Goal: Task Accomplishment & Management: Use online tool/utility

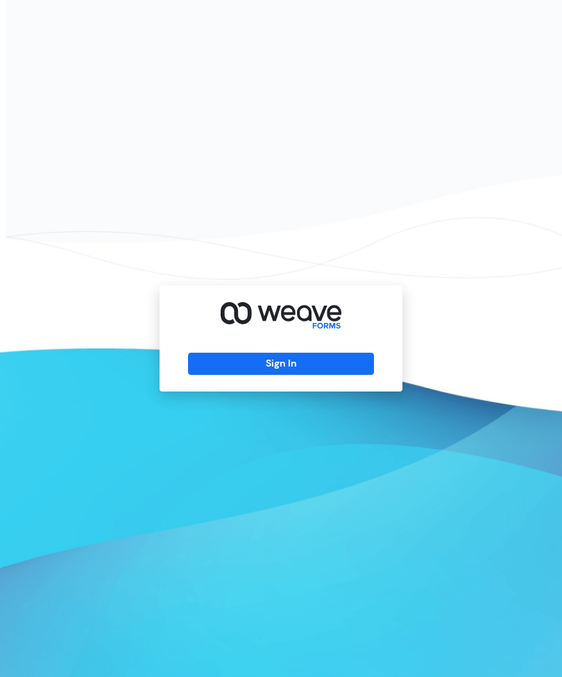
click at [325, 375] on button "Sign In" at bounding box center [280, 364] width 185 height 22
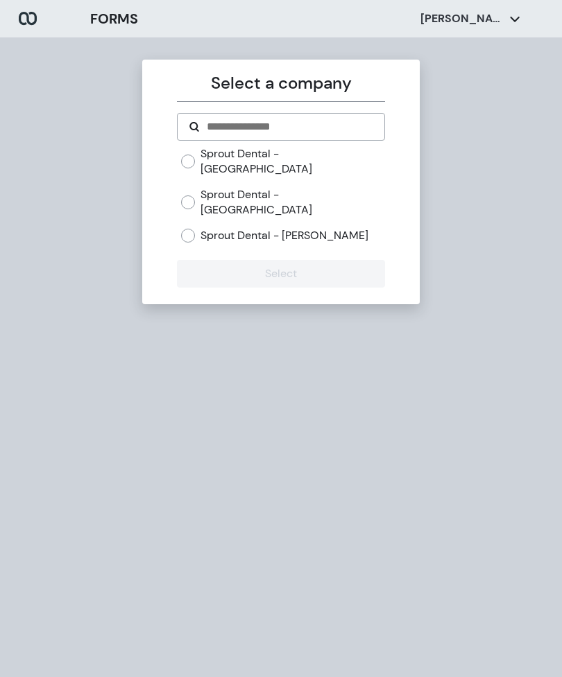
click at [266, 228] on label "Sprout Dental - [PERSON_NAME]" at bounding box center [284, 235] width 168 height 15
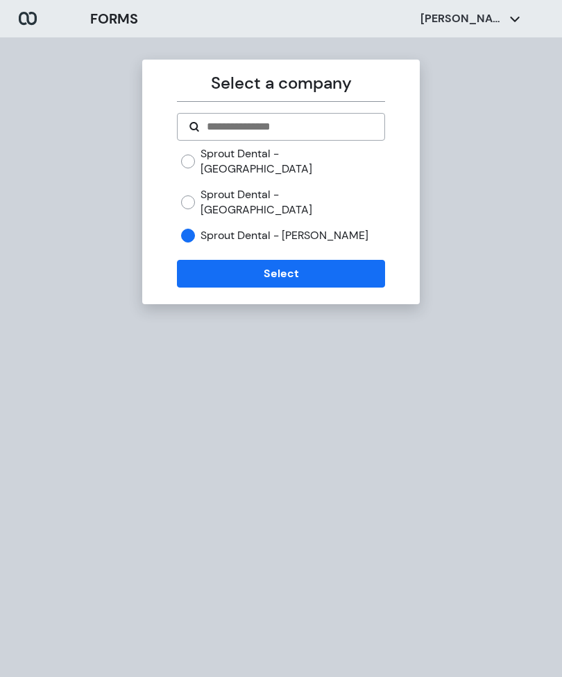
click at [261, 260] on button "Select" at bounding box center [280, 274] width 207 height 28
